Goal: Information Seeking & Learning: Learn about a topic

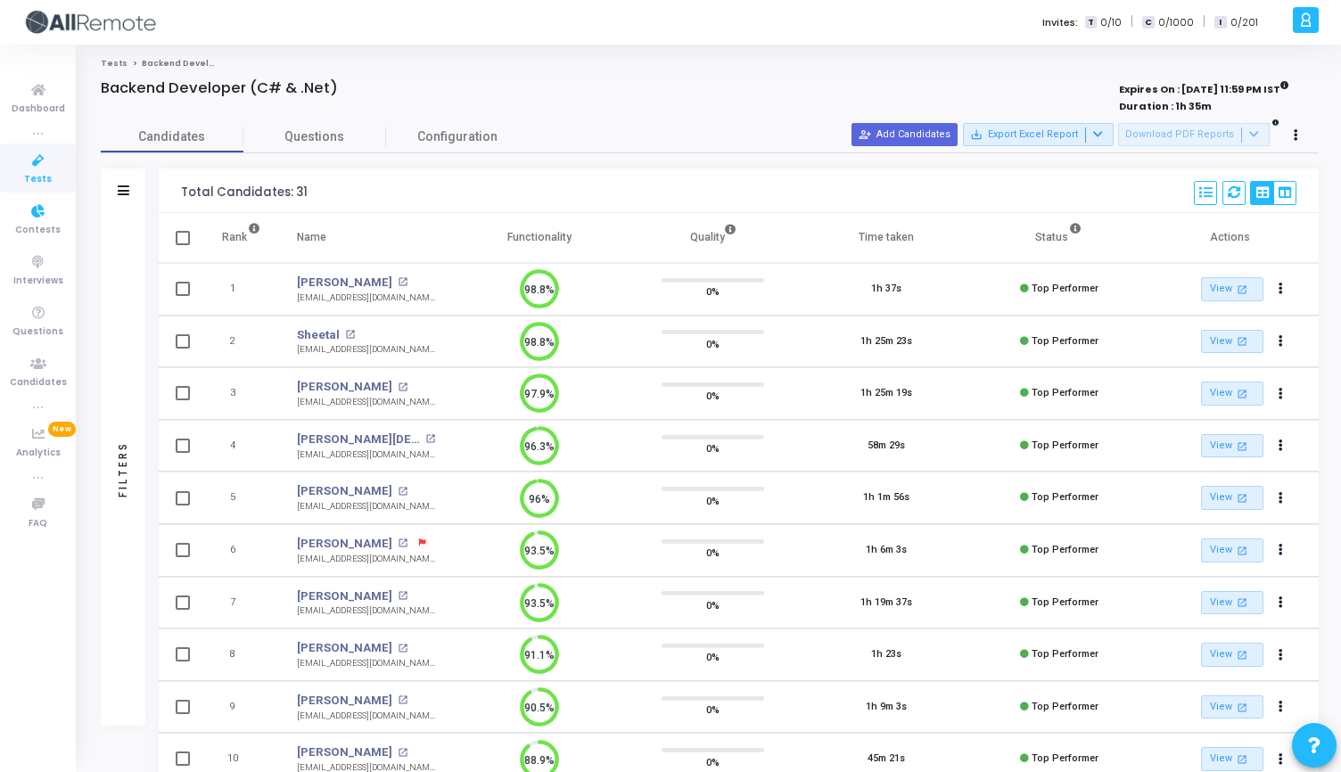
click at [45, 190] on link "Tests" at bounding box center [38, 168] width 76 height 49
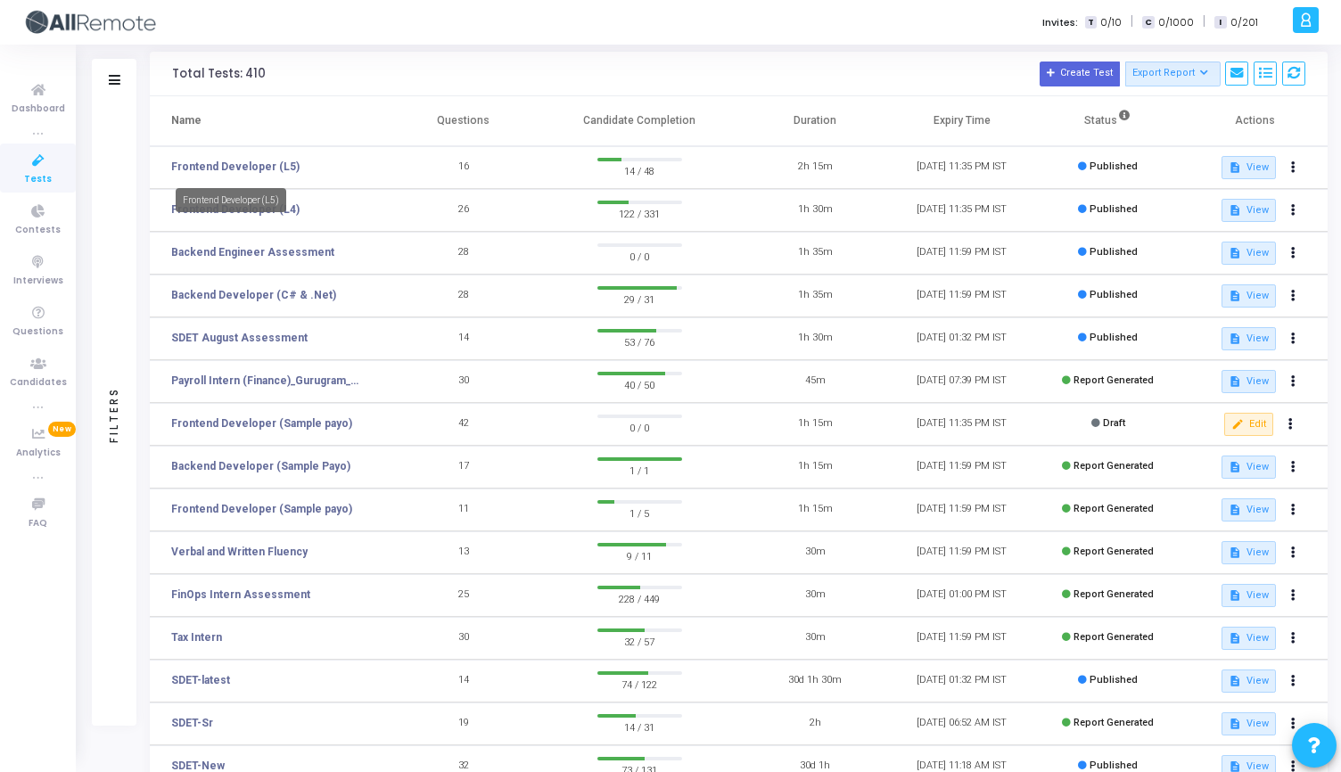
click at [256, 176] on mat-tooltip-component "Frontend Developer (L5)" at bounding box center [231, 200] width 136 height 49
click at [254, 160] on link "Frontend Developer (L5)" at bounding box center [235, 167] width 128 height 16
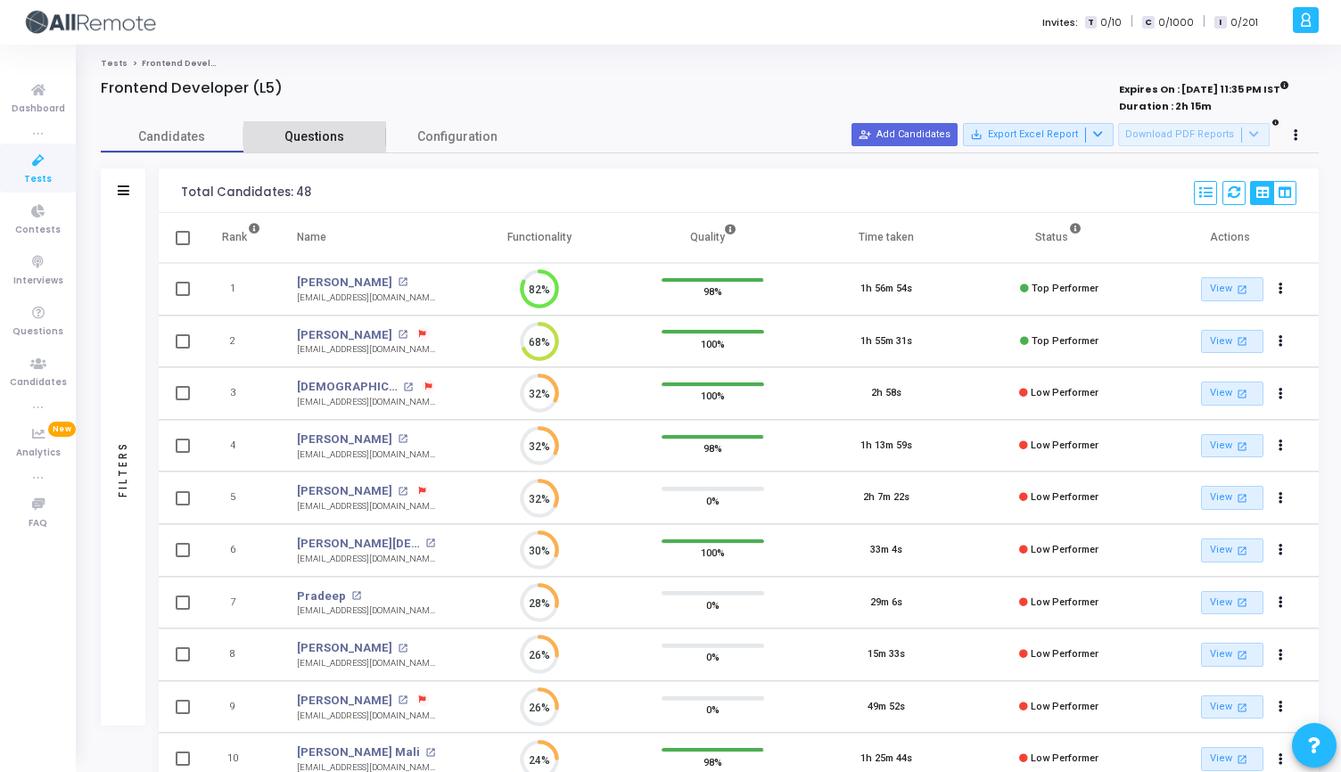
click at [325, 138] on span "Questions" at bounding box center [314, 136] width 143 height 19
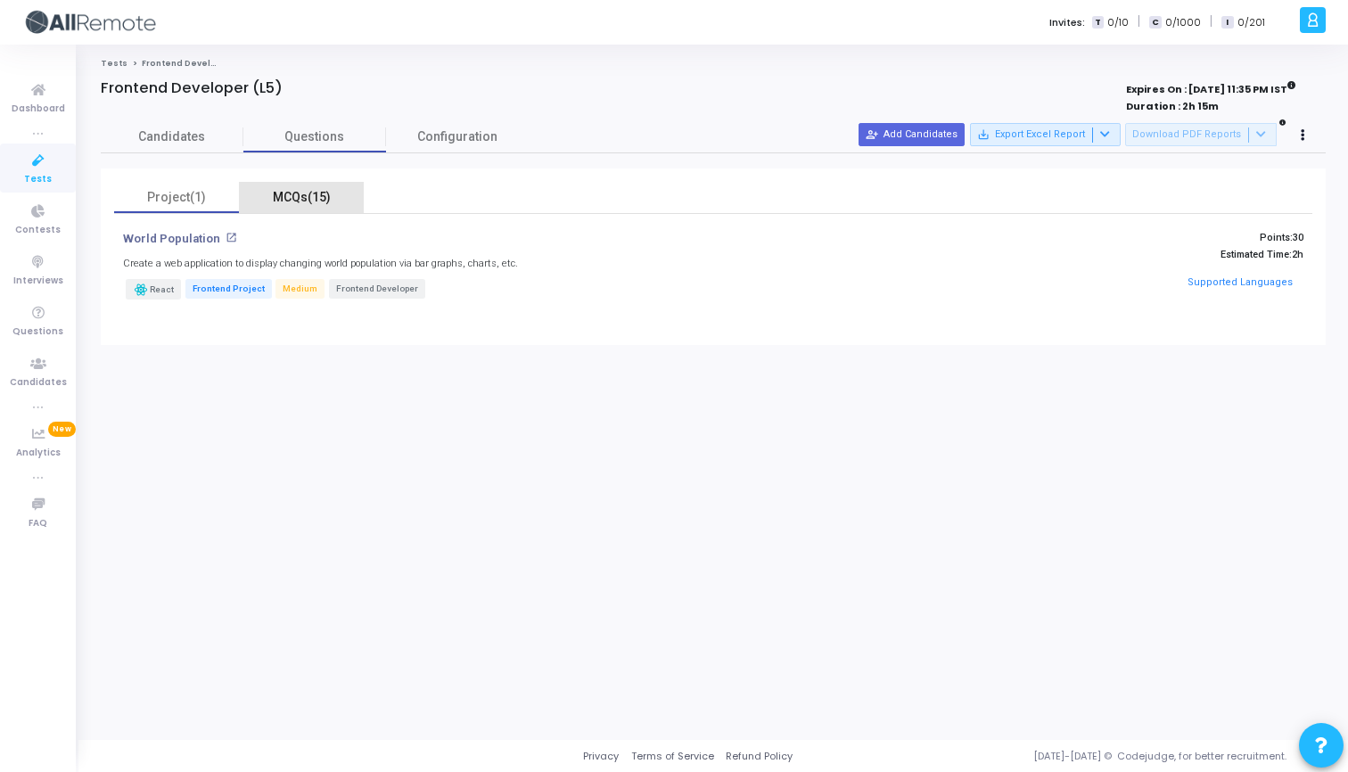
click at [300, 203] on div "MCQs(15)" at bounding box center [301, 197] width 103 height 19
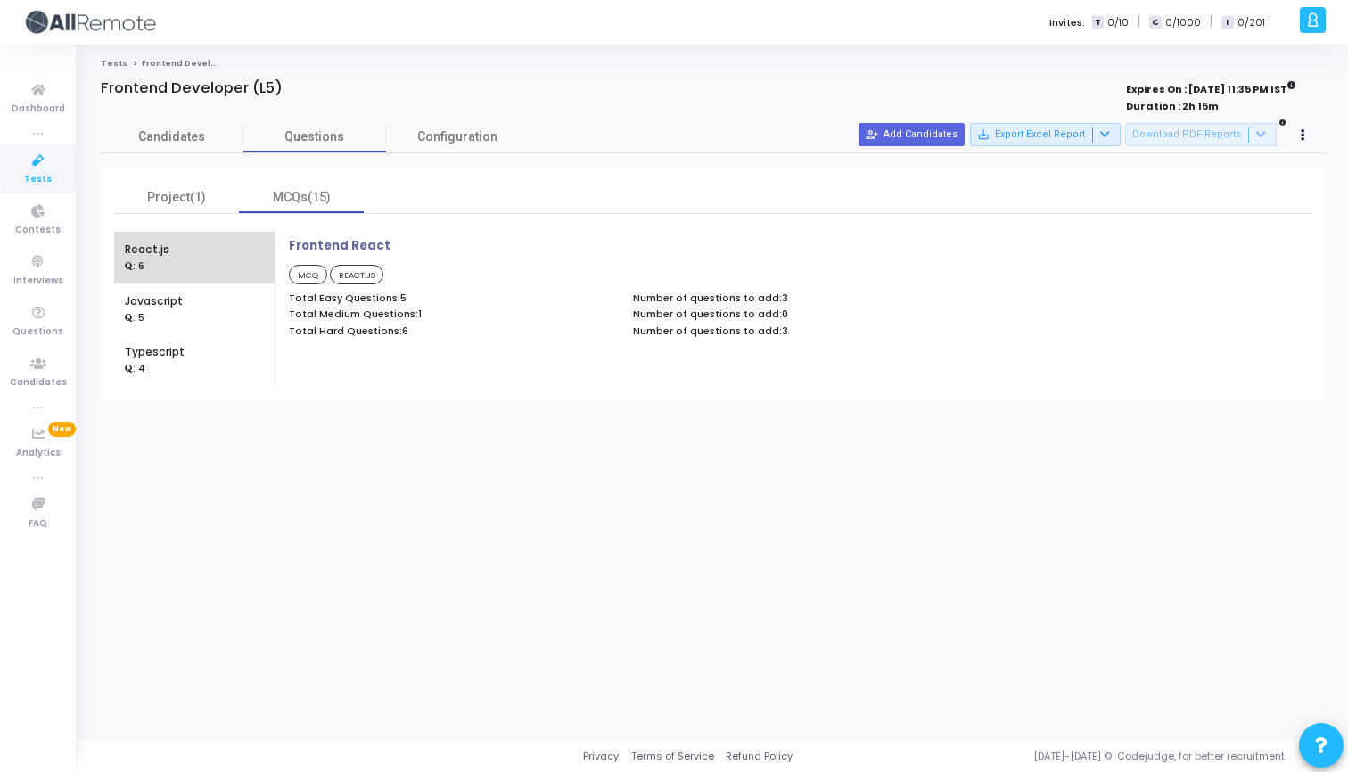
click at [192, 265] on div "React.js : 6" at bounding box center [194, 258] width 139 height 52
click at [178, 310] on mat-tooltip-component "Javascript" at bounding box center [154, 333] width 82 height 49
click at [153, 305] on div "Javascript" at bounding box center [154, 301] width 58 height 16
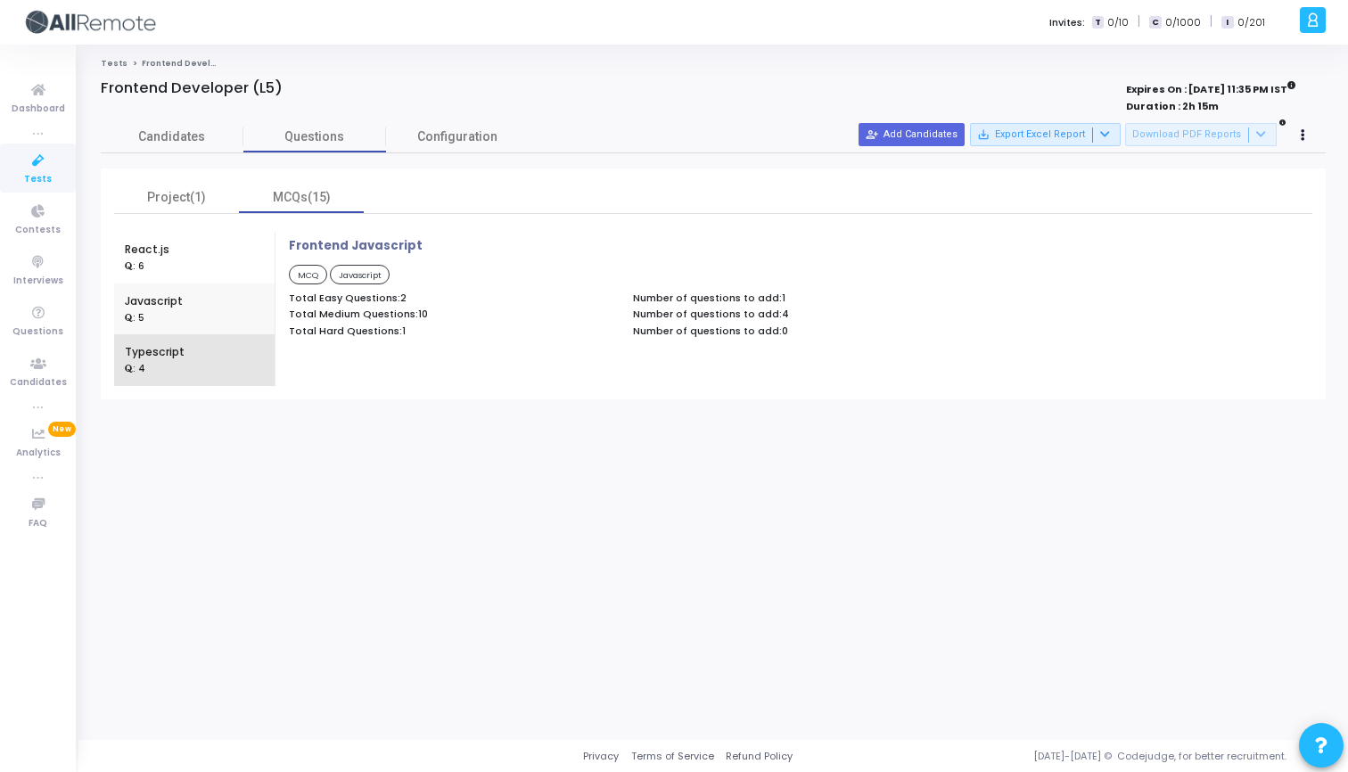
click at [187, 356] on div "Typescript : 4" at bounding box center [194, 360] width 139 height 52
click at [168, 271] on div "React.js : 6" at bounding box center [194, 258] width 139 height 52
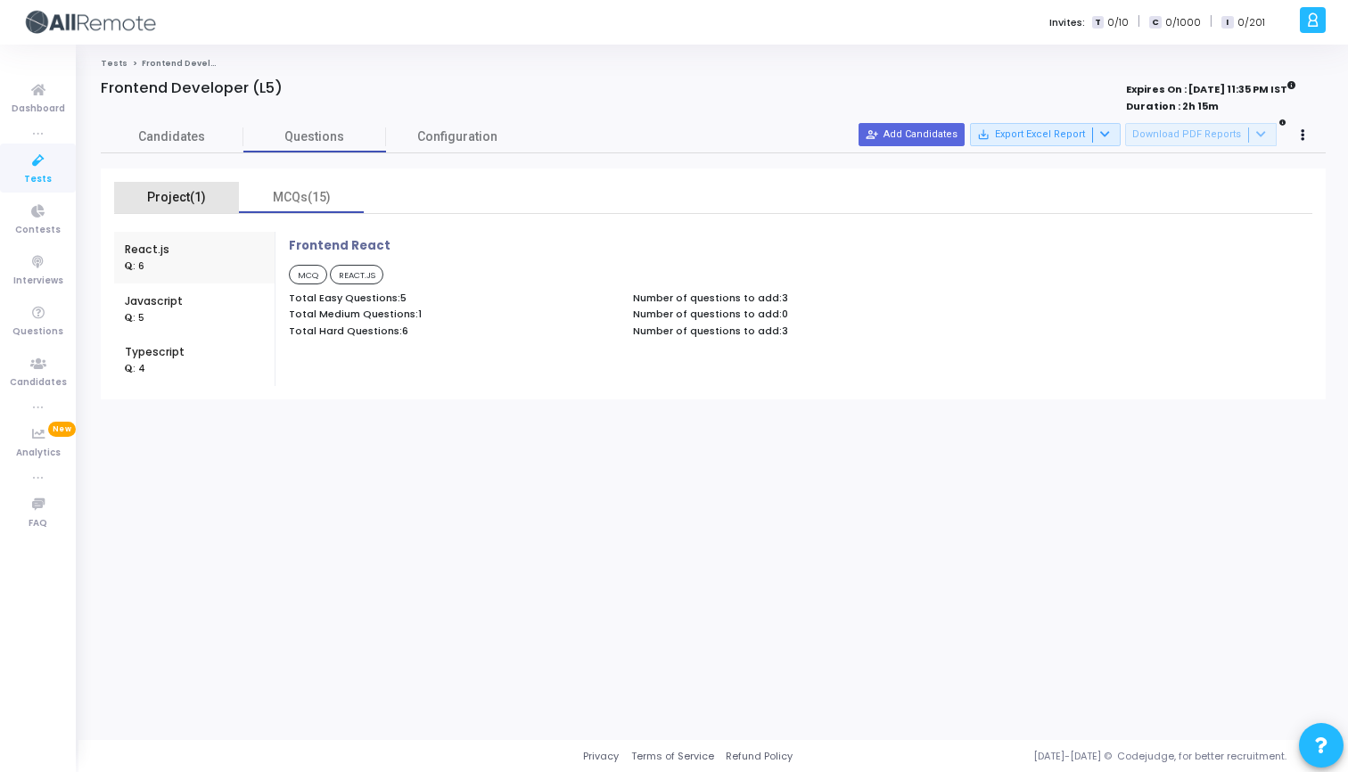
click at [184, 193] on div "Project(1)" at bounding box center [176, 197] width 103 height 19
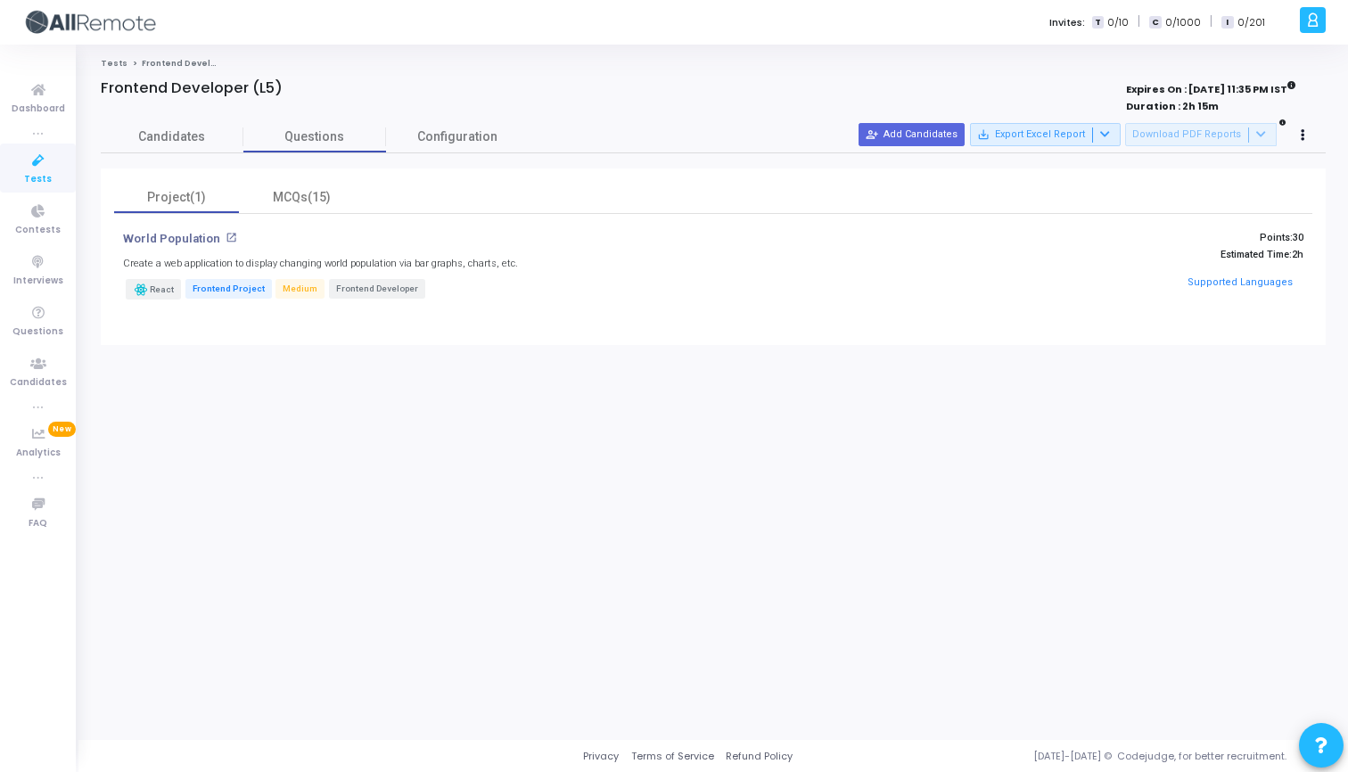
click at [226, 235] on mat-icon "open_in_new" at bounding box center [232, 238] width 12 height 12
click at [311, 203] on div "MCQs(15)" at bounding box center [301, 197] width 103 height 19
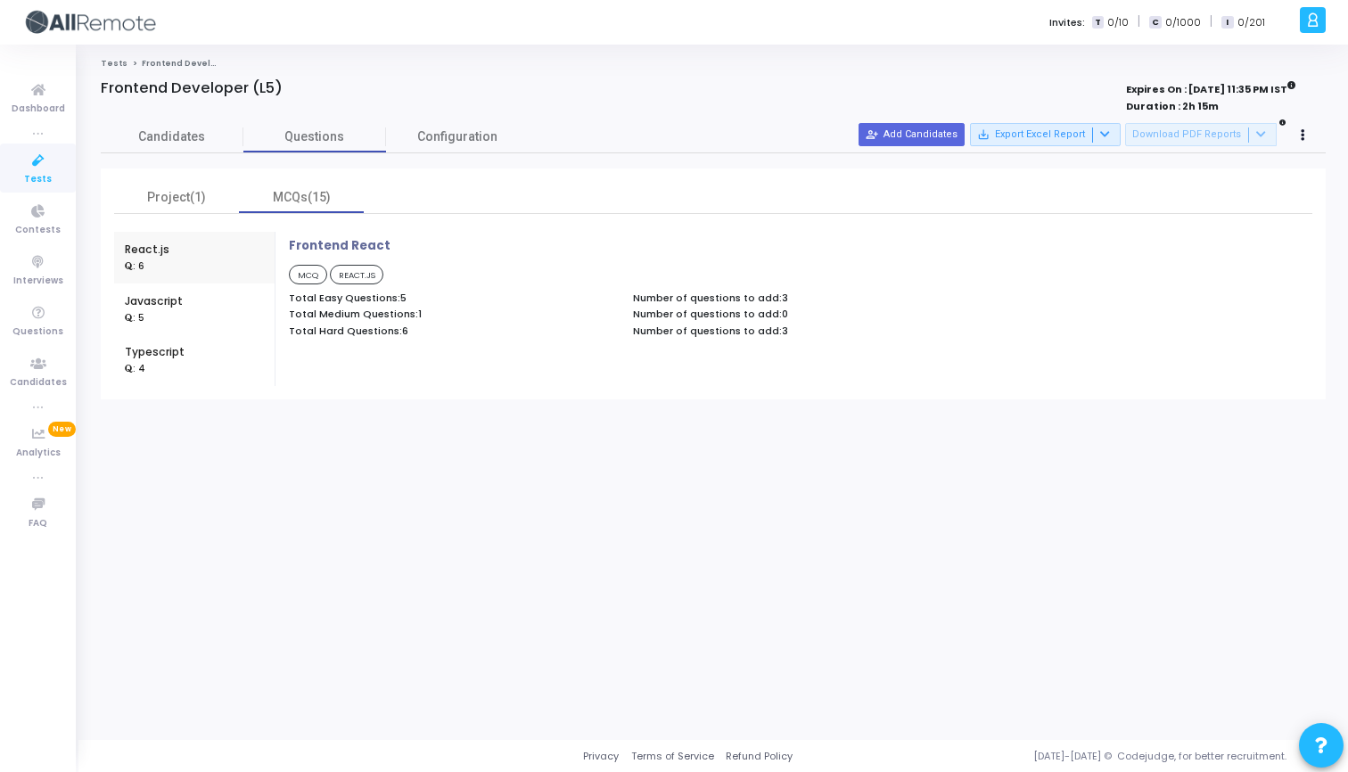
drag, startPoint x: 291, startPoint y: 299, endPoint x: 531, endPoint y: 341, distance: 244.5
click at [530, 341] on div "Total Easy Questions: 5 Total Medium Questions: 1 Total Hard Questions: 6" at bounding box center [452, 317] width 344 height 50
click at [531, 341] on div "Frontend React MCQ REACT.JS Total Easy Questions: 5 Total Medium Questions: 1 T…" at bounding box center [796, 298] width 1032 height 118
drag, startPoint x: 785, startPoint y: 330, endPoint x: 299, endPoint y: 312, distance: 486.2
click at [299, 312] on div "Total Easy Questions: 5 Total Medium Questions: 1 Total Hard Questions: 6 Numbe…" at bounding box center [624, 317] width 688 height 50
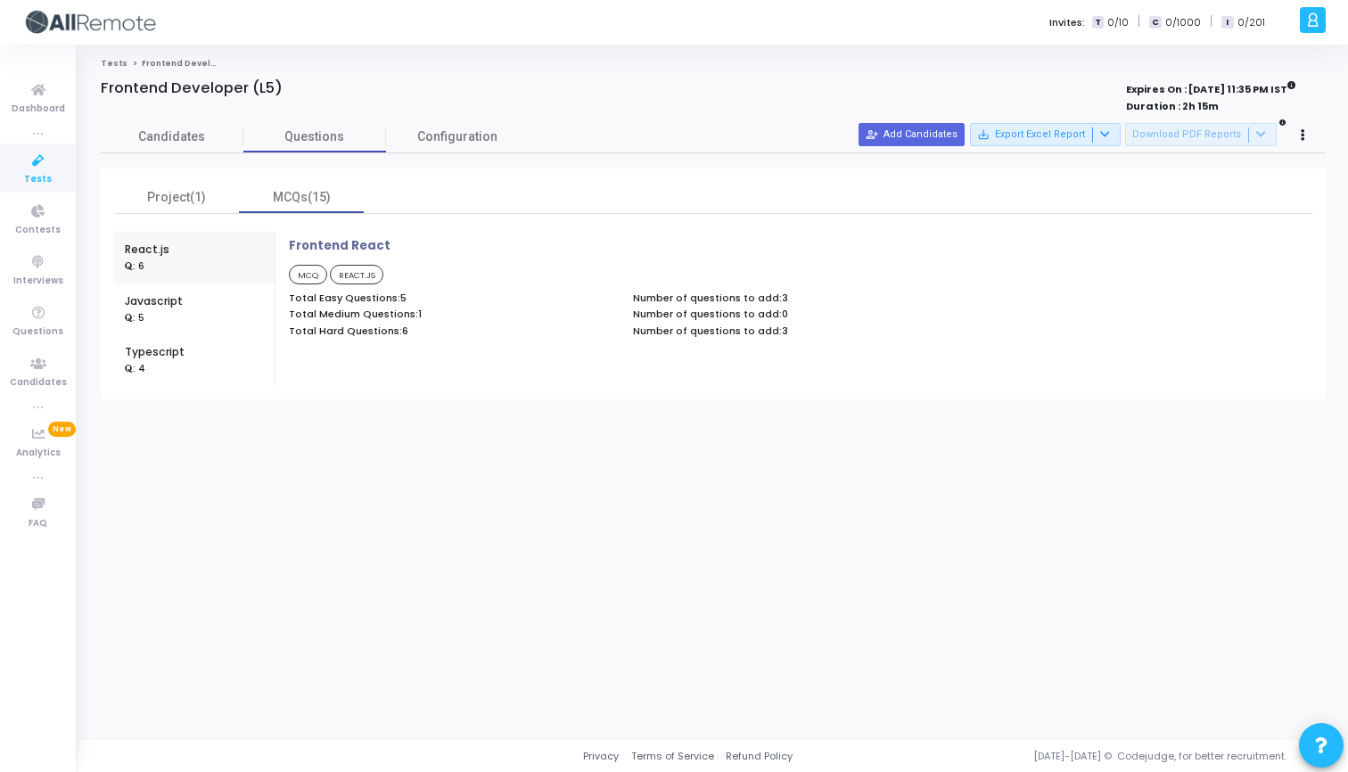
click at [299, 312] on p "Total Medium Questions: 1" at bounding box center [452, 314] width 326 height 12
click at [209, 304] on div "Javascript : 5" at bounding box center [194, 309] width 139 height 52
click at [218, 340] on div "Typescript : 4" at bounding box center [194, 360] width 139 height 52
click at [172, 142] on span "Candidates" at bounding box center [172, 136] width 143 height 19
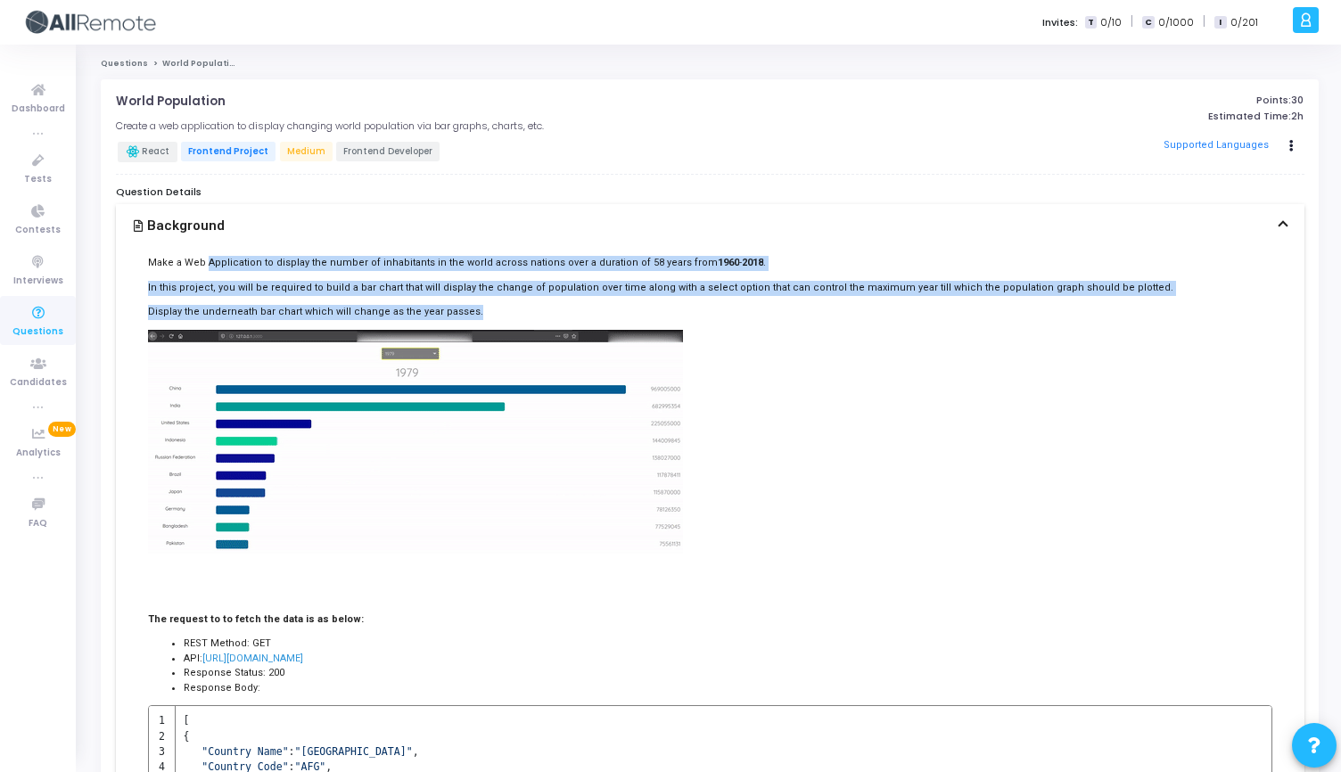
drag, startPoint x: 203, startPoint y: 257, endPoint x: 464, endPoint y: 312, distance: 267.0
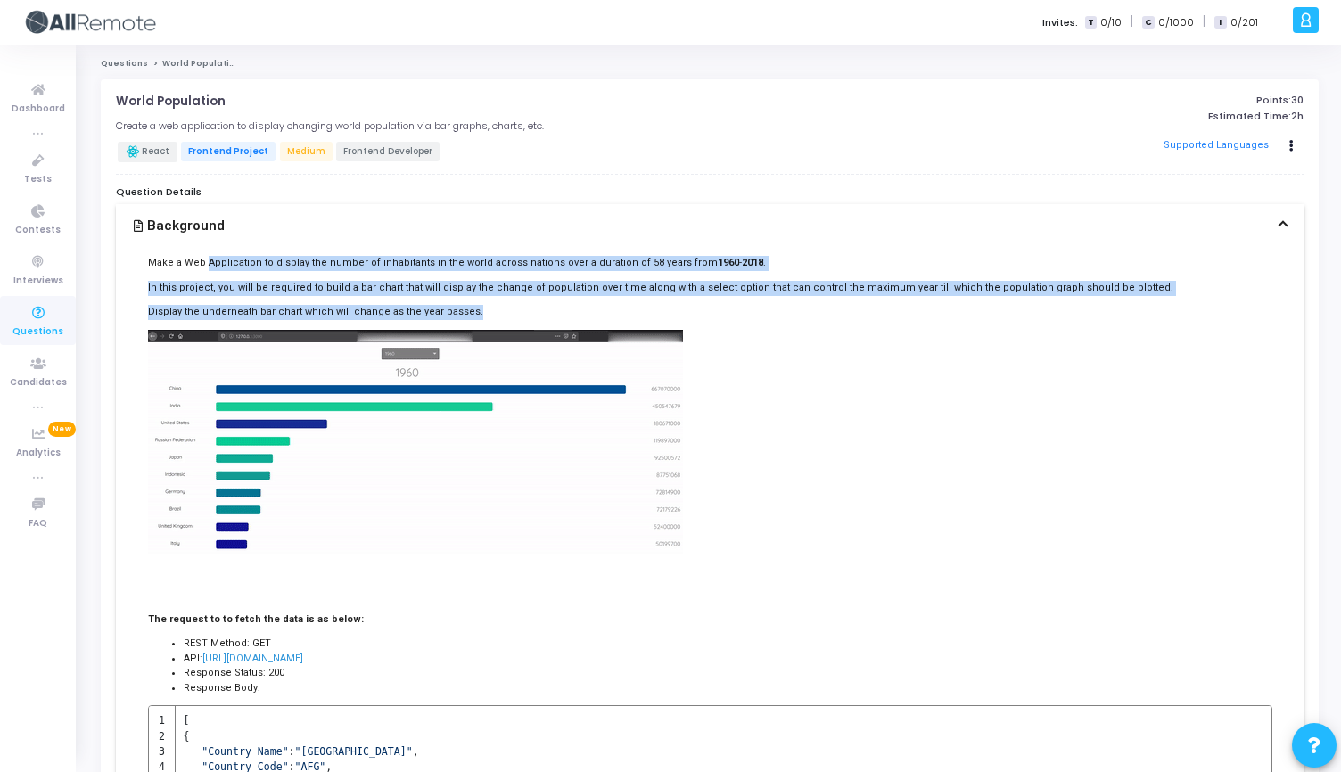
click at [464, 312] on div "Make a Web Application to display the number of inhabitants in the world across…" at bounding box center [710, 603] width 1188 height 712
click at [464, 312] on p "Display the underneath bar chart which will change as the year passes." at bounding box center [710, 312] width 1124 height 15
